Goal: Transaction & Acquisition: Download file/media

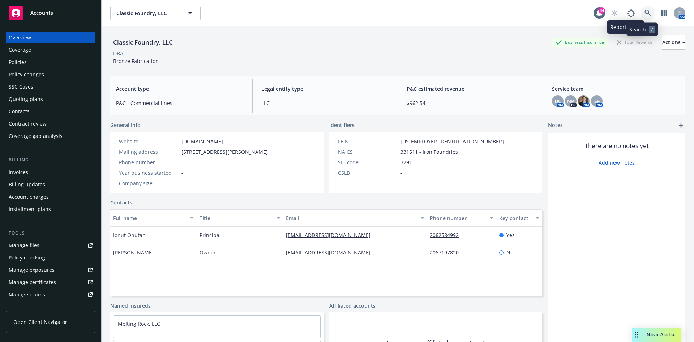
click at [645, 13] on icon at bounding box center [648, 13] width 6 height 6
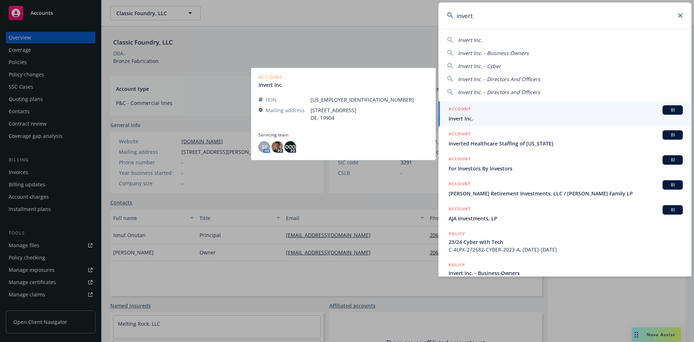
type input "invert"
click at [460, 108] on h5 "ACCOUNT" at bounding box center [460, 109] width 22 height 9
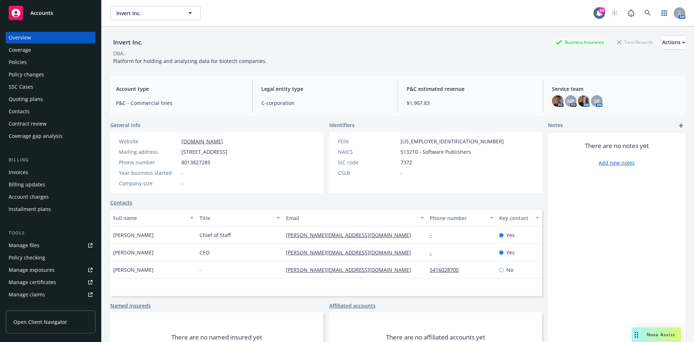
click at [16, 60] on div "Policies" at bounding box center [18, 62] width 18 height 12
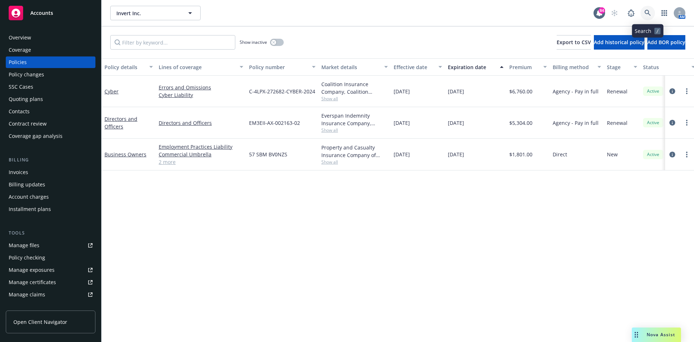
click at [646, 13] on icon at bounding box center [648, 13] width 7 height 7
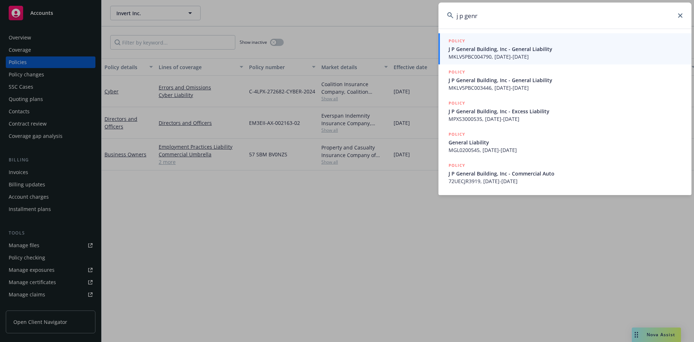
type input "j p genr"
click at [460, 38] on h5 "POLICY" at bounding box center [457, 40] width 17 height 7
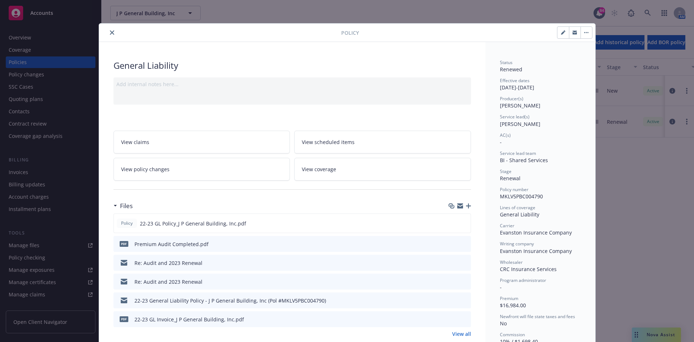
click at [112, 33] on button "close" at bounding box center [112, 32] width 9 height 9
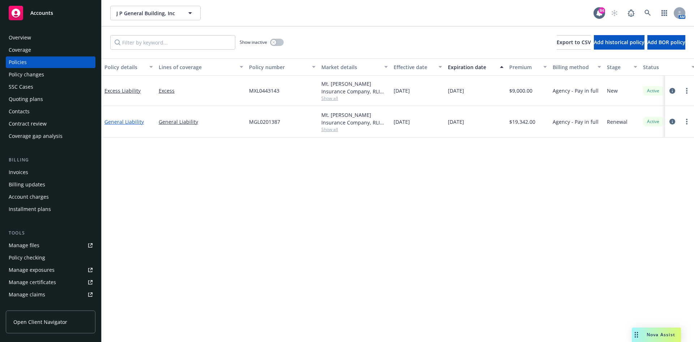
click at [126, 120] on link "General Liability" at bounding box center [124, 121] width 39 height 7
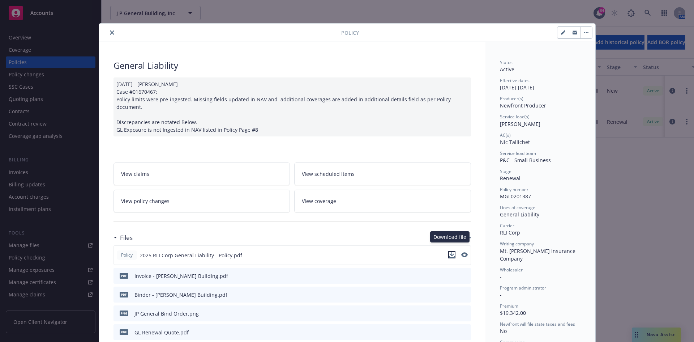
click at [449, 252] on icon "download file" at bounding box center [452, 255] width 6 height 6
click at [110, 32] on icon "close" at bounding box center [112, 32] width 4 height 4
